Goal: Find specific page/section: Find specific page/section

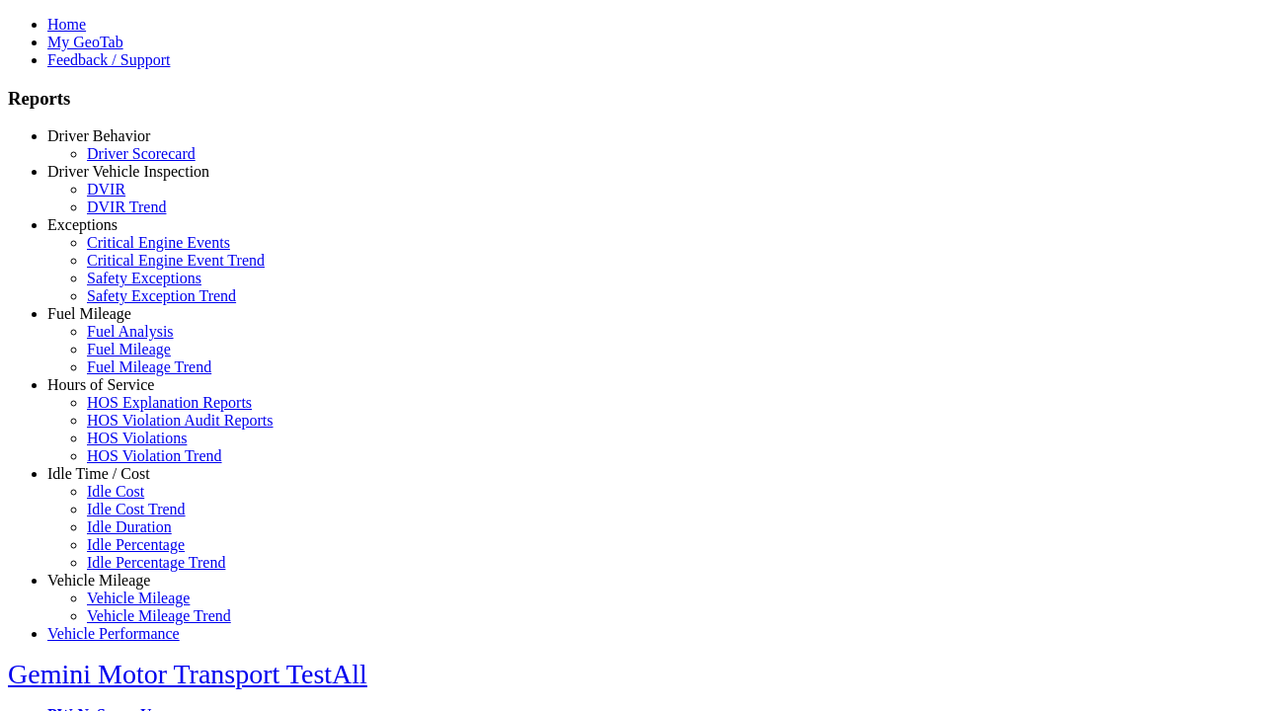
click at [114, 393] on link "Hours of Service" at bounding box center [100, 384] width 107 height 17
click at [128, 446] on link "HOS Violations" at bounding box center [137, 438] width 100 height 17
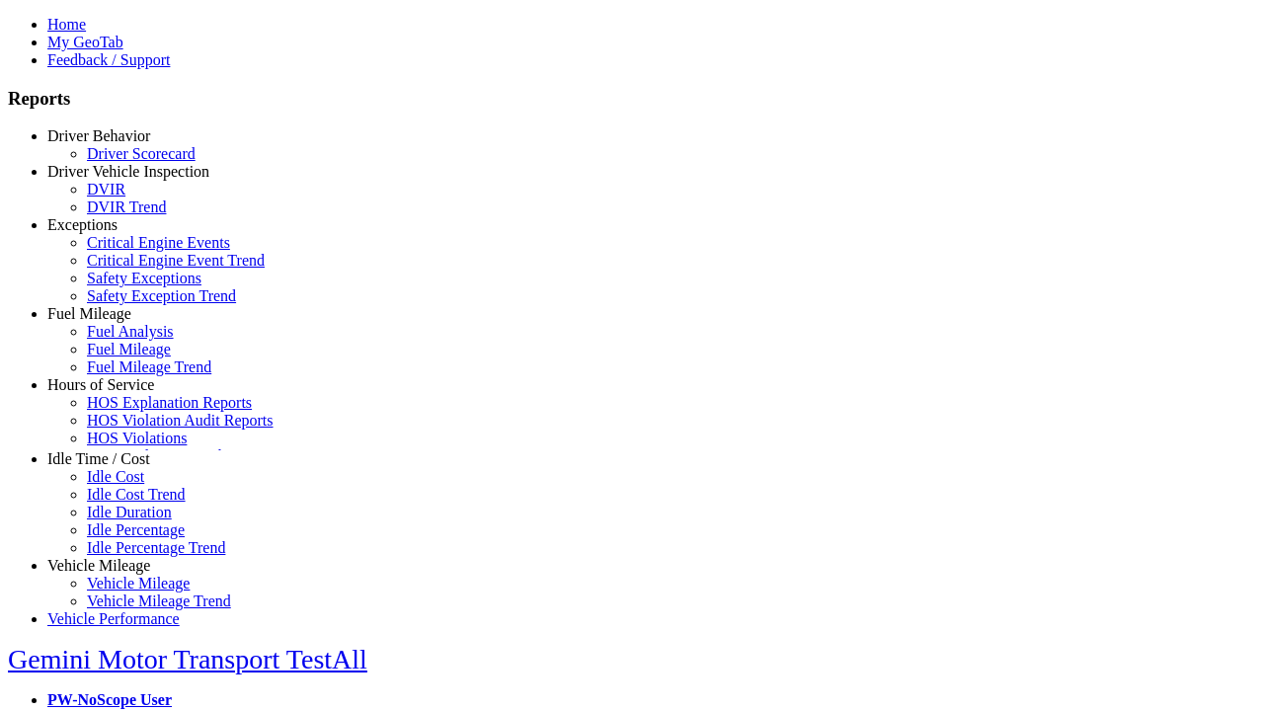
scroll to position [76, 0]
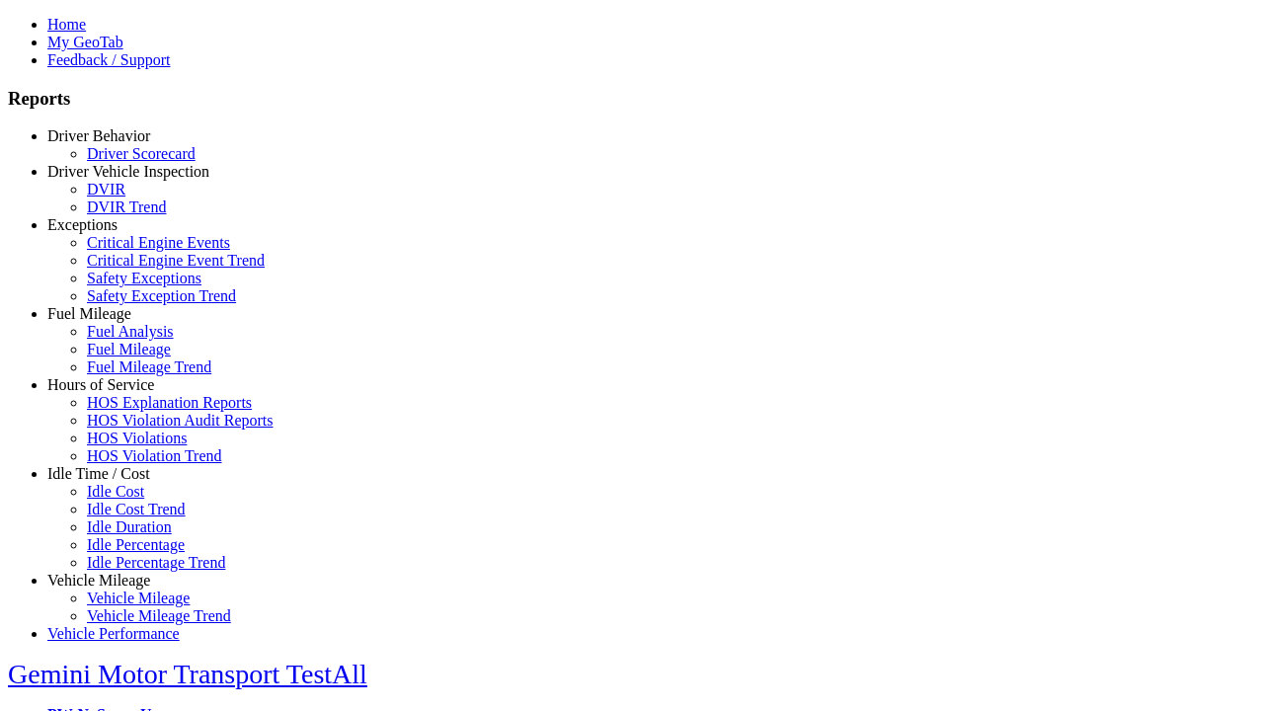
type input "**********"
